Goal: Task Accomplishment & Management: Use online tool/utility

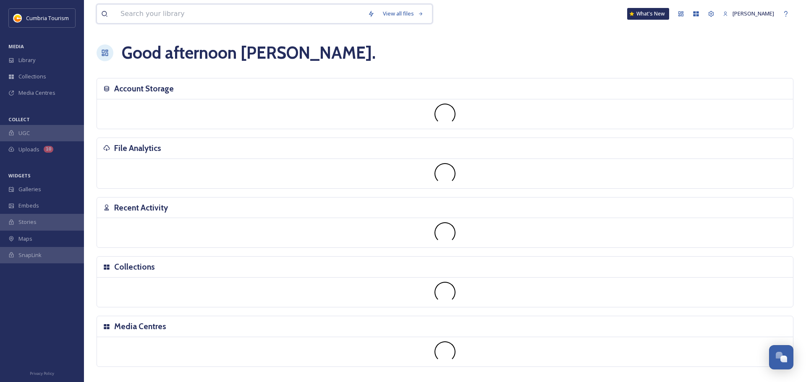
click at [203, 14] on input at bounding box center [239, 14] width 247 height 18
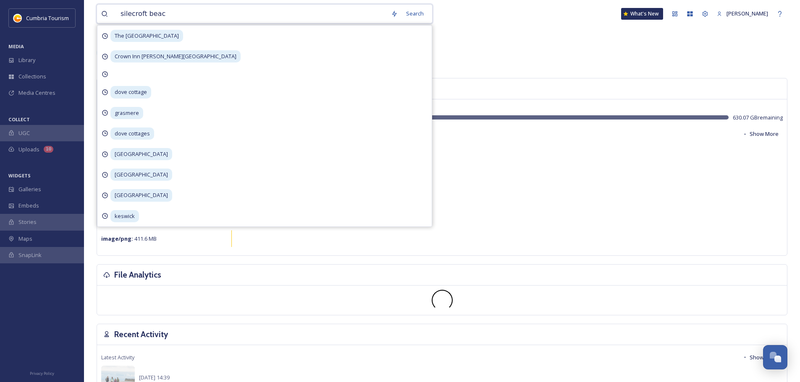
type input "[GEOGRAPHIC_DATA]"
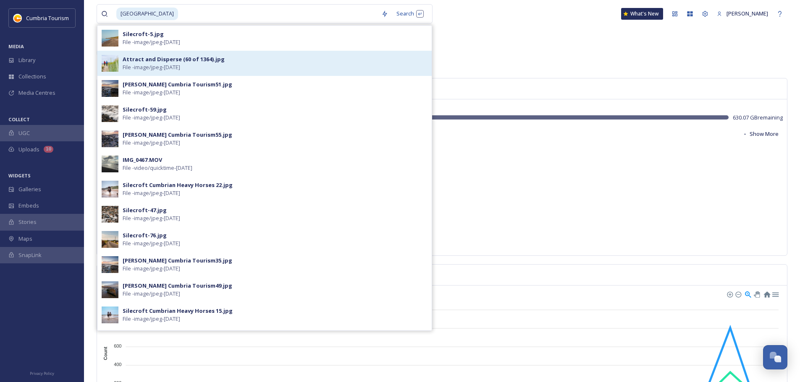
click at [180, 69] on span "File - image/jpeg - [DATE]" at bounding box center [152, 67] width 58 height 8
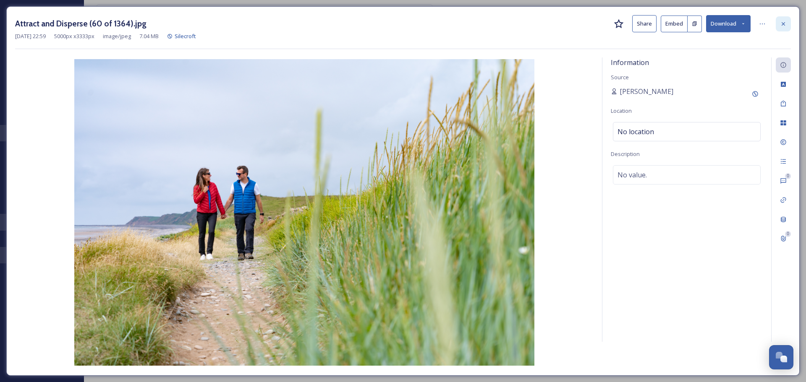
click at [783, 20] on div at bounding box center [783, 23] width 15 height 15
